Goal: Information Seeking & Learning: Learn about a topic

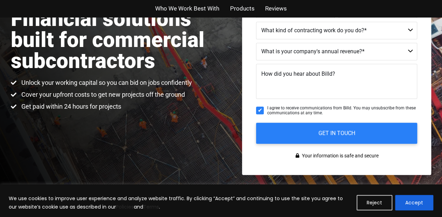
scroll to position [157, 0]
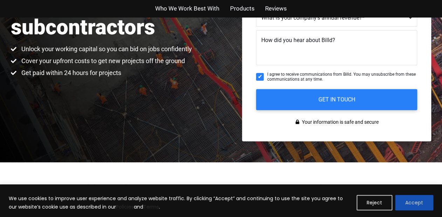
drag, startPoint x: 404, startPoint y: 199, endPoint x: 406, endPoint y: 203, distance: 4.1
drag, startPoint x: 406, startPoint y: 203, endPoint x: 214, endPoint y: 133, distance: 204.2
click at [214, 133] on div "Financial solutions built for commercial subcontractors Unlock your working cap…" at bounding box center [221, 11] width 442 height 302
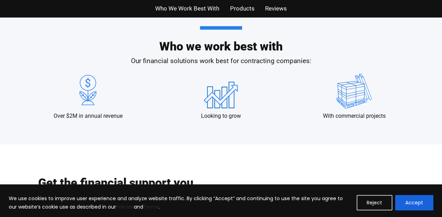
scroll to position [672, 0]
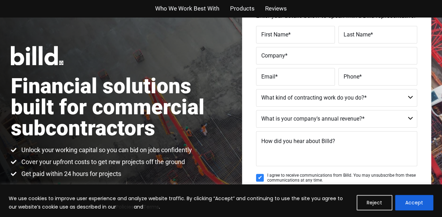
click at [232, 35] on div "Financial solutions built for commercial subcontractors Unlock your working cap…" at bounding box center [221, 112] width 442 height 302
